Goal: Task Accomplishment & Management: Manage account settings

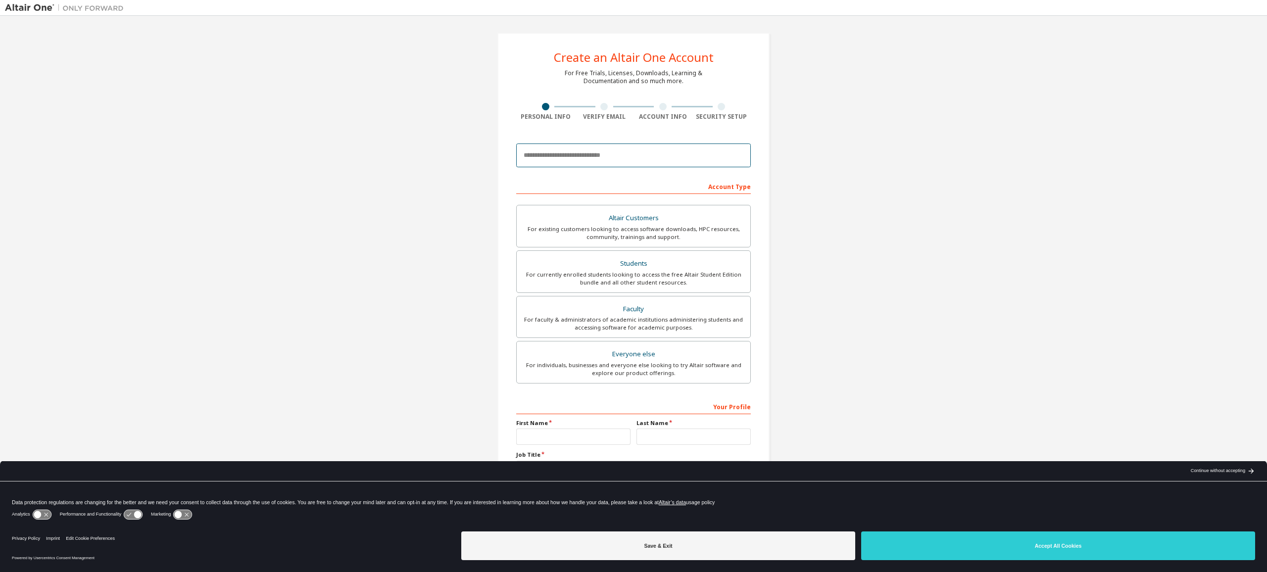
click at [584, 156] on input "email" at bounding box center [633, 155] width 235 height 24
type input "**********"
click at [632, 268] on div "Students" at bounding box center [633, 264] width 222 height 14
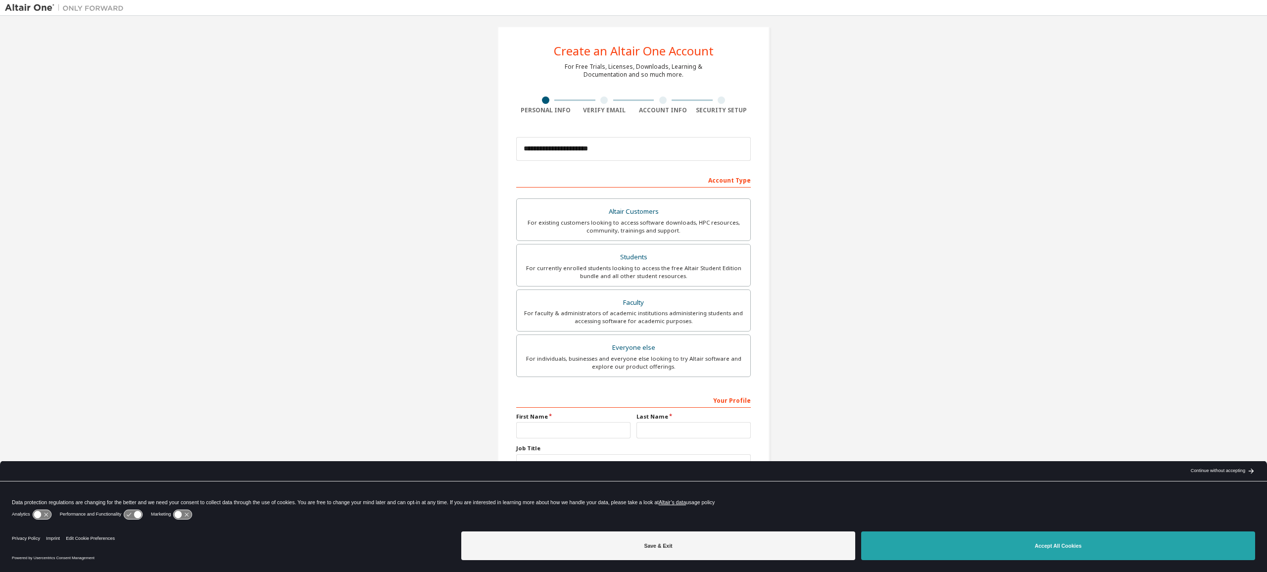
click at [1017, 550] on button "Accept All Cookies" at bounding box center [1058, 545] width 394 height 29
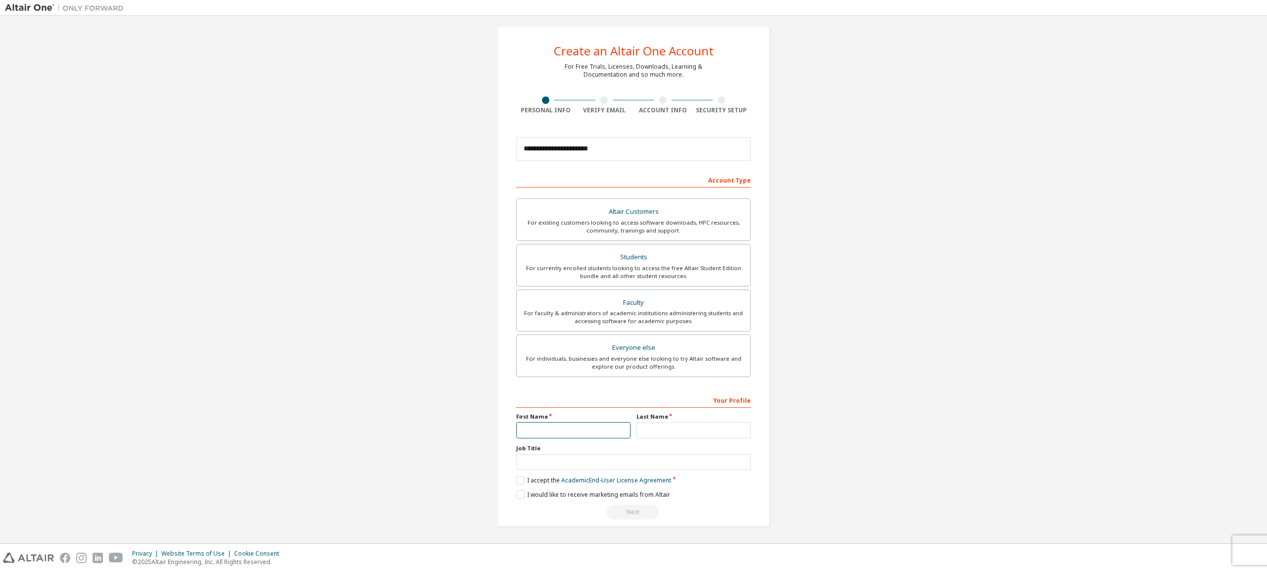
click at [552, 435] on input "text" at bounding box center [573, 430] width 114 height 16
type input "******"
type input "**********"
click at [525, 452] on label "Job Title" at bounding box center [633, 448] width 235 height 8
click at [529, 455] on input "text" at bounding box center [633, 462] width 235 height 16
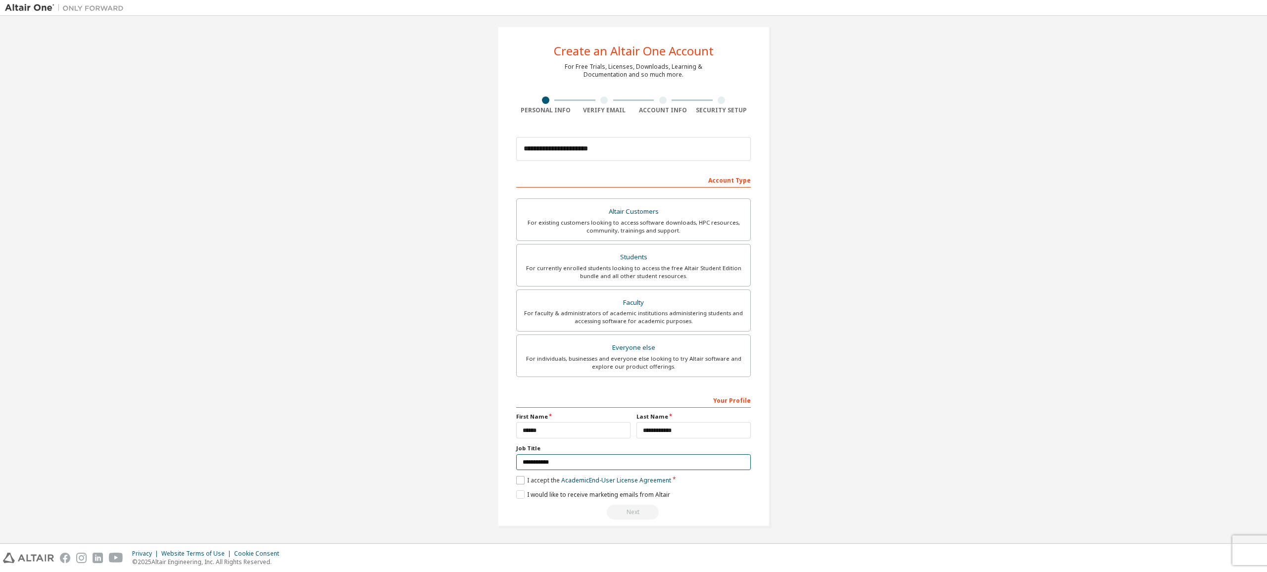
type input "**********"
click at [518, 479] on label "I accept the Academic End-User License Agreement" at bounding box center [593, 480] width 155 height 8
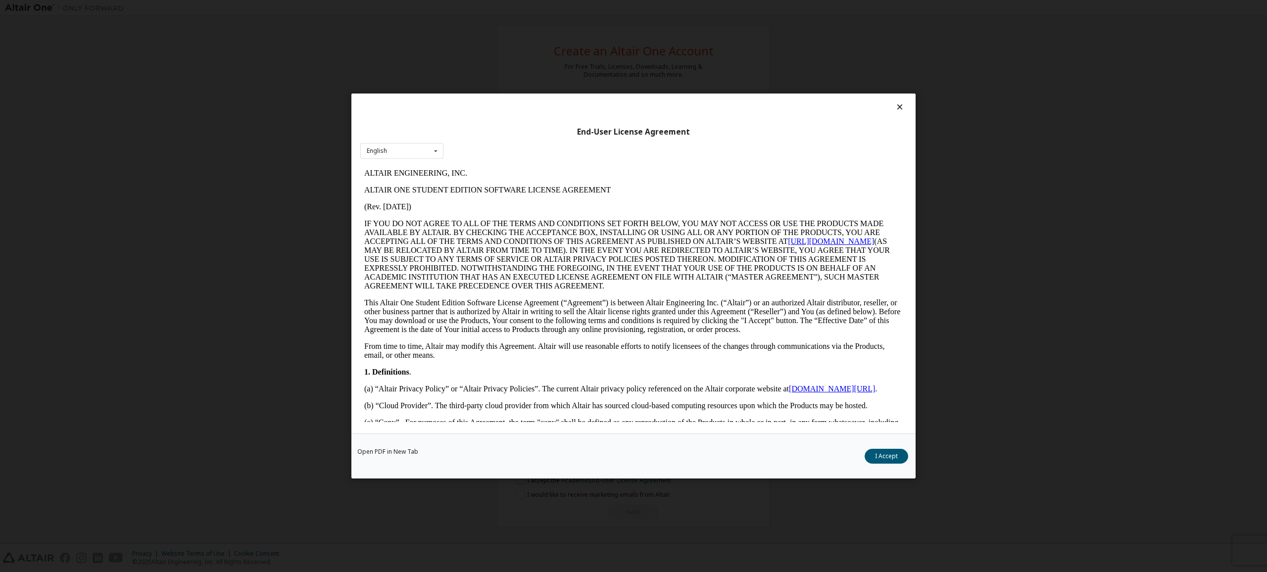
scroll to position [0, 0]
click at [894, 452] on button "I Accept" at bounding box center [886, 456] width 44 height 15
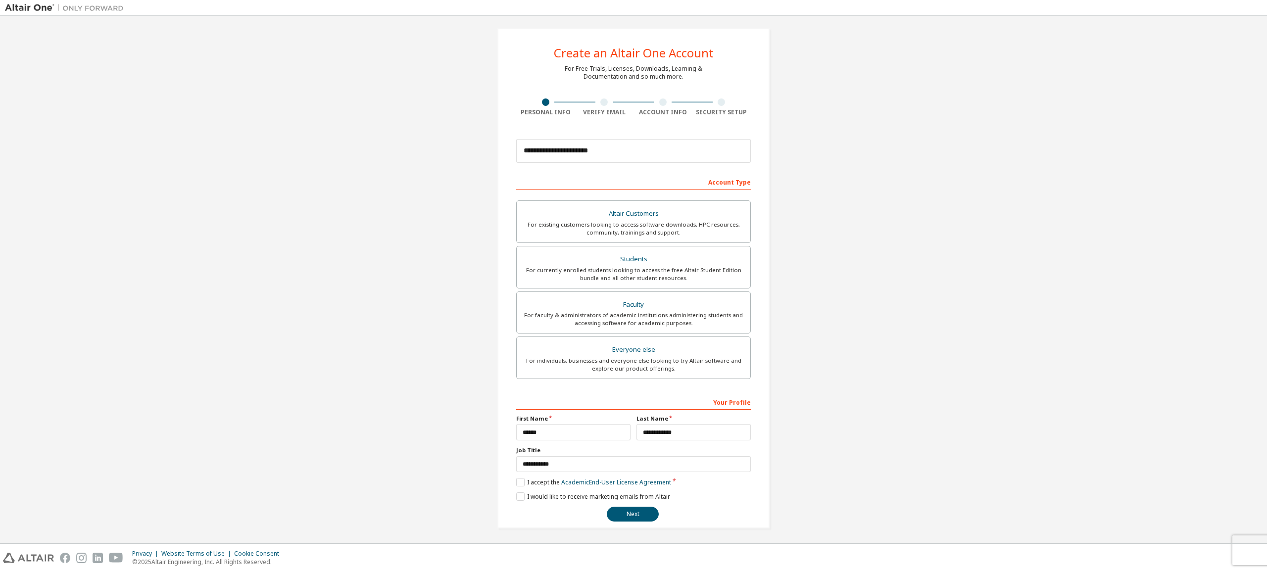
scroll to position [6, 0]
click at [630, 509] on button "Next" at bounding box center [633, 512] width 52 height 15
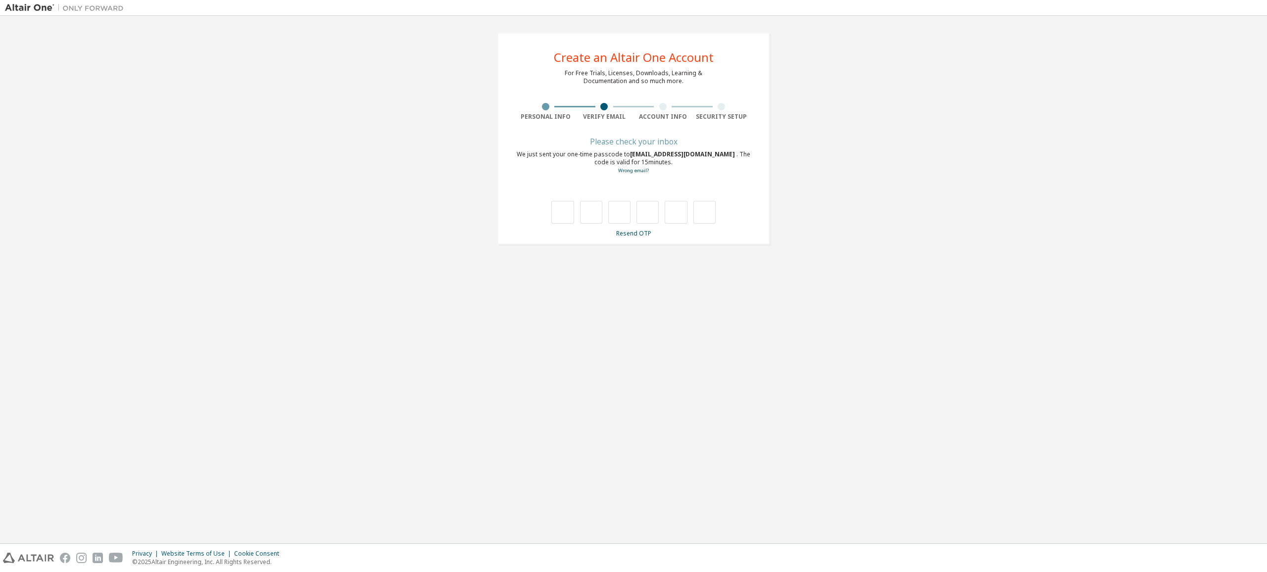
type input "*"
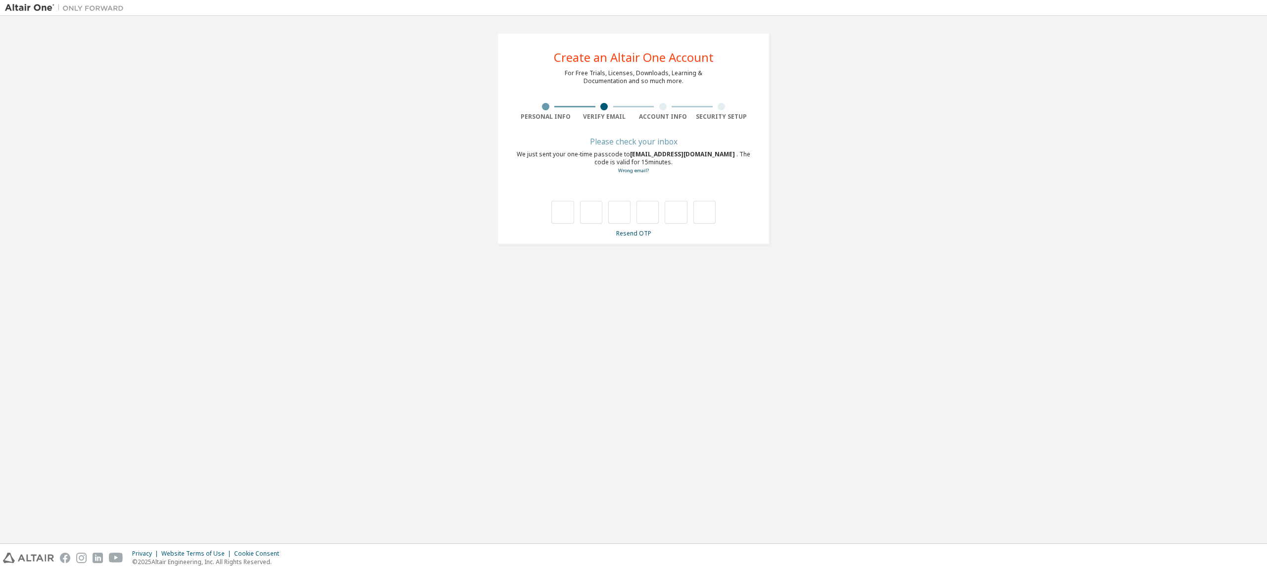
type input "*"
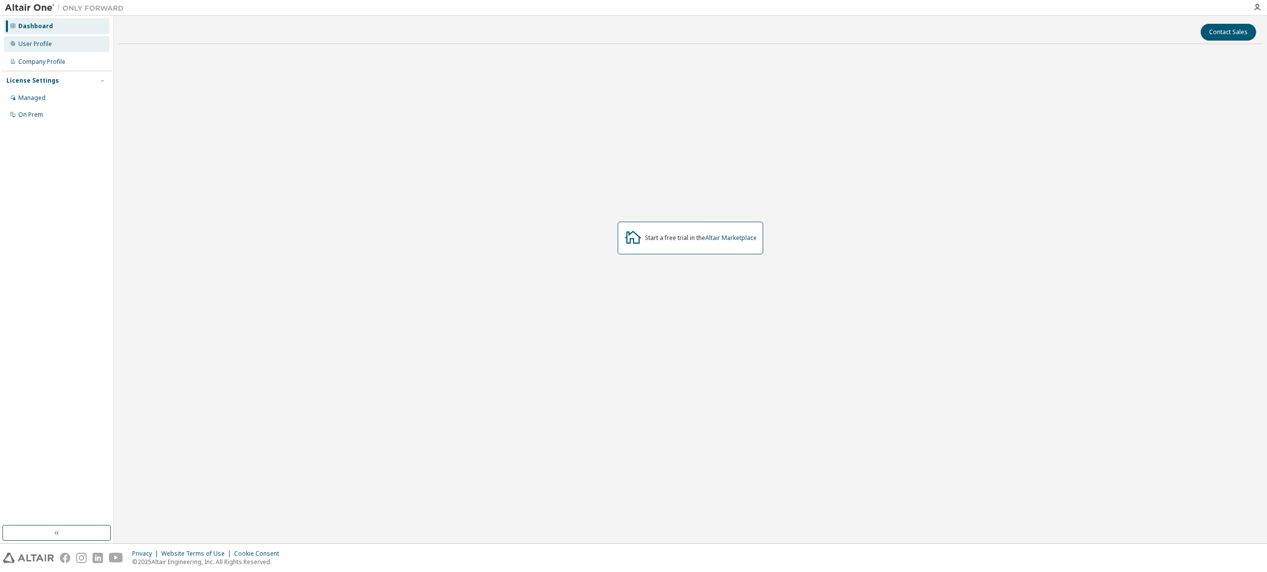
click at [31, 44] on div "User Profile" at bounding box center [35, 44] width 34 height 8
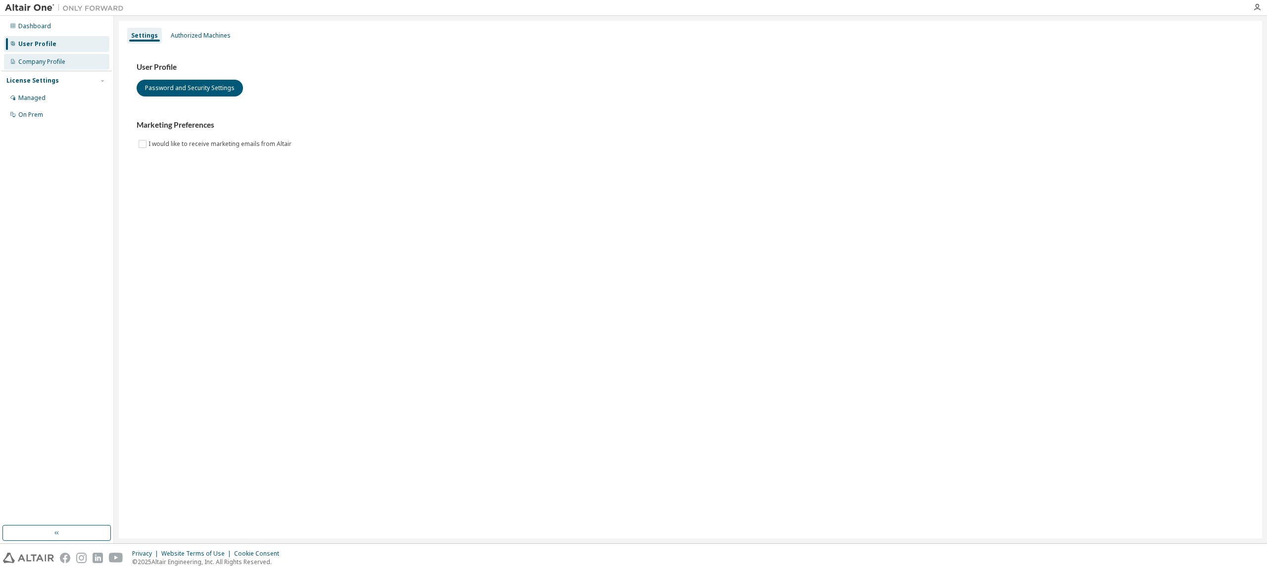
click at [35, 59] on div "Company Profile" at bounding box center [41, 62] width 47 height 8
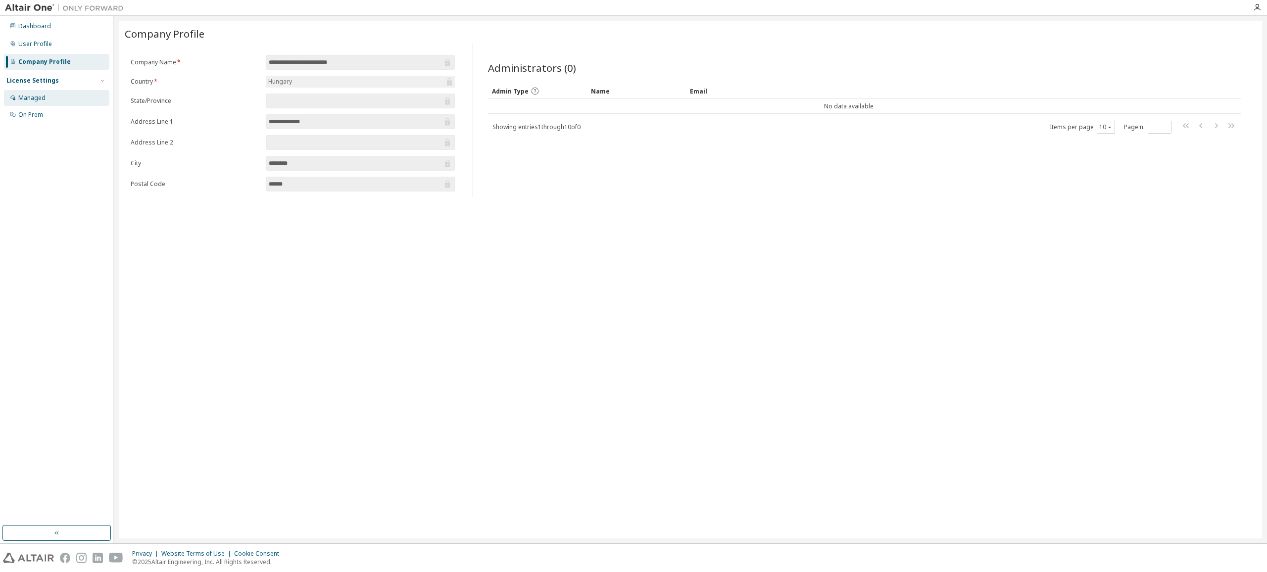
click at [40, 97] on div "Managed" at bounding box center [31, 98] width 27 height 8
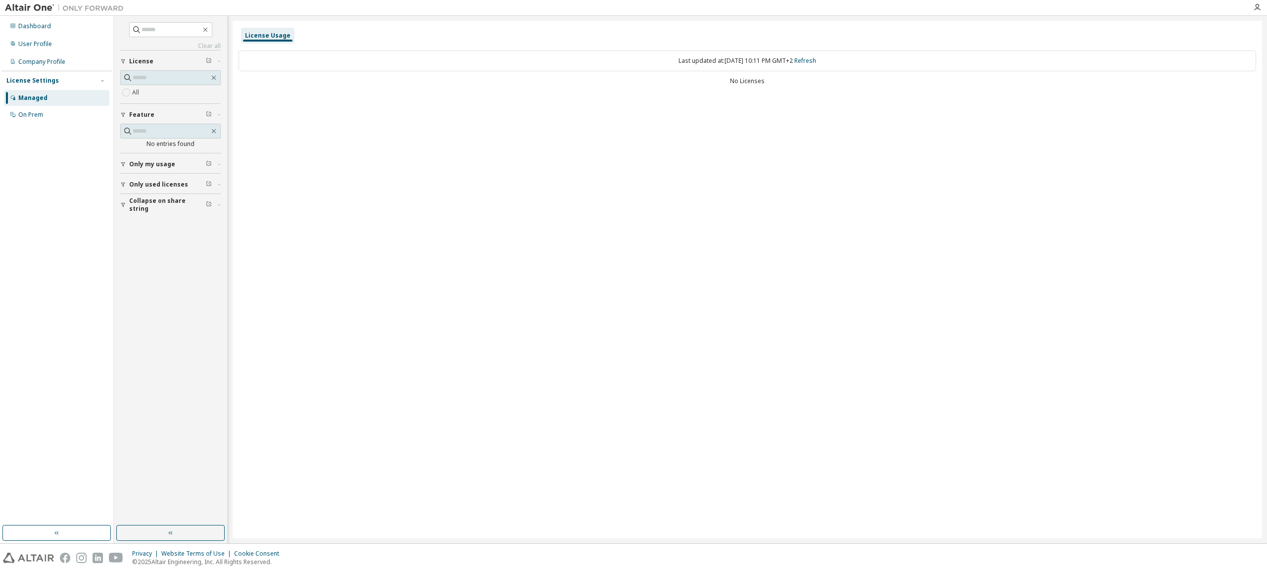
click at [163, 166] on span "Only my usage" at bounding box center [152, 164] width 46 height 8
click at [159, 216] on span "Only used licenses" at bounding box center [158, 213] width 59 height 8
click at [45, 30] on div "Dashboard" at bounding box center [34, 26] width 33 height 8
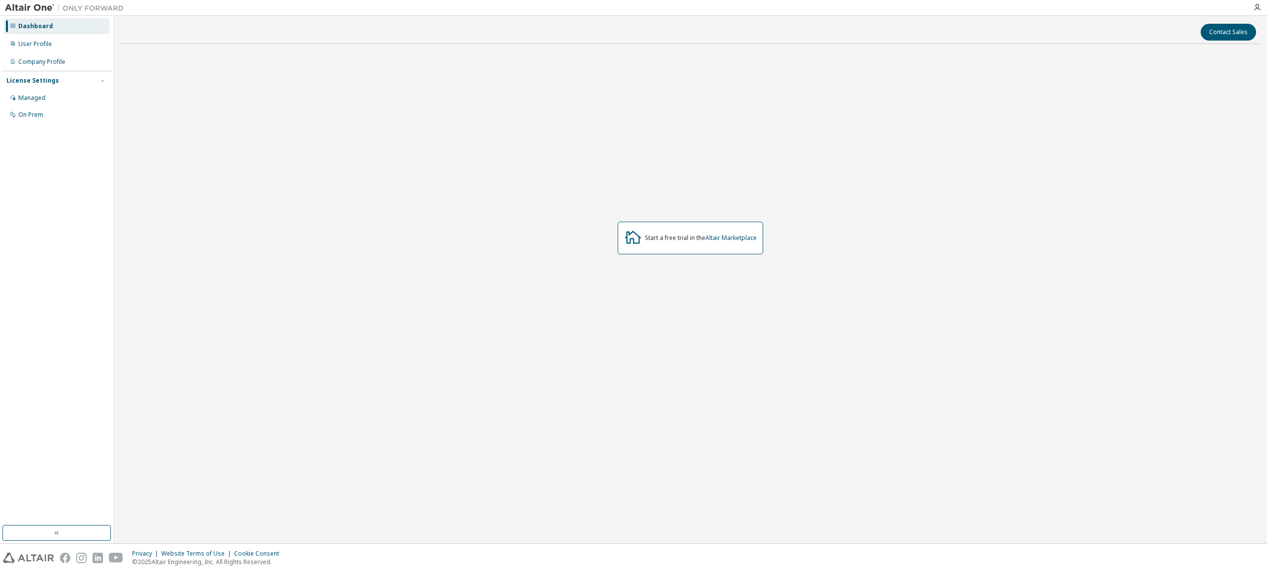
click at [1262, 6] on div at bounding box center [1257, 7] width 20 height 8
click at [1253, 6] on icon "button" at bounding box center [1257, 7] width 8 height 8
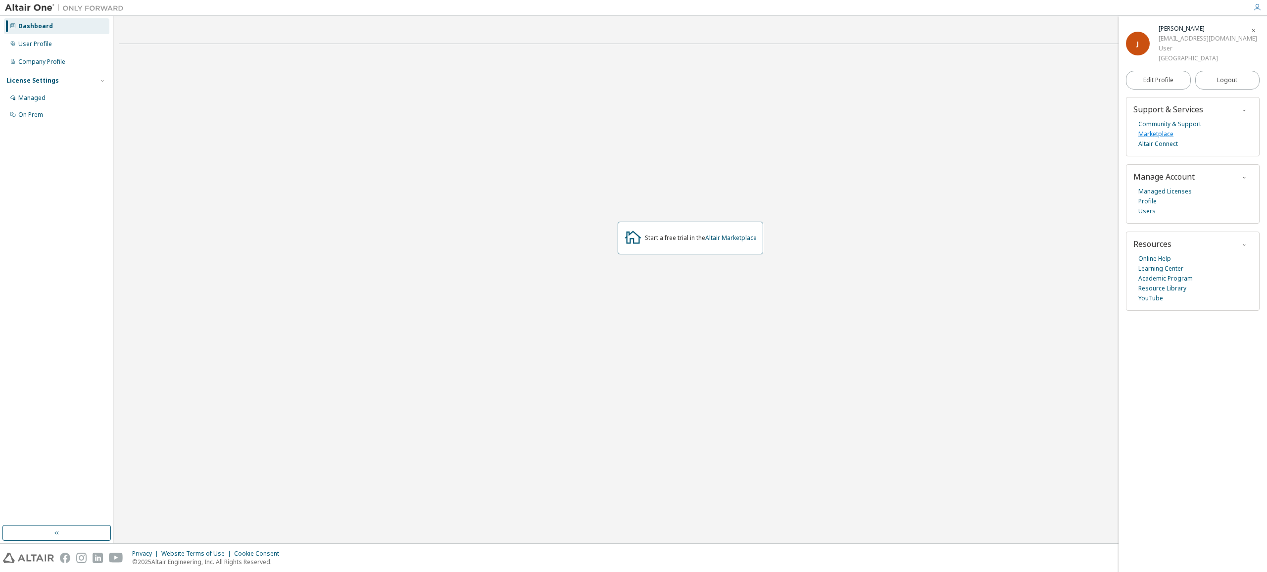
click at [1159, 132] on link "Marketplace" at bounding box center [1155, 134] width 35 height 10
